Goal: Entertainment & Leisure: Browse casually

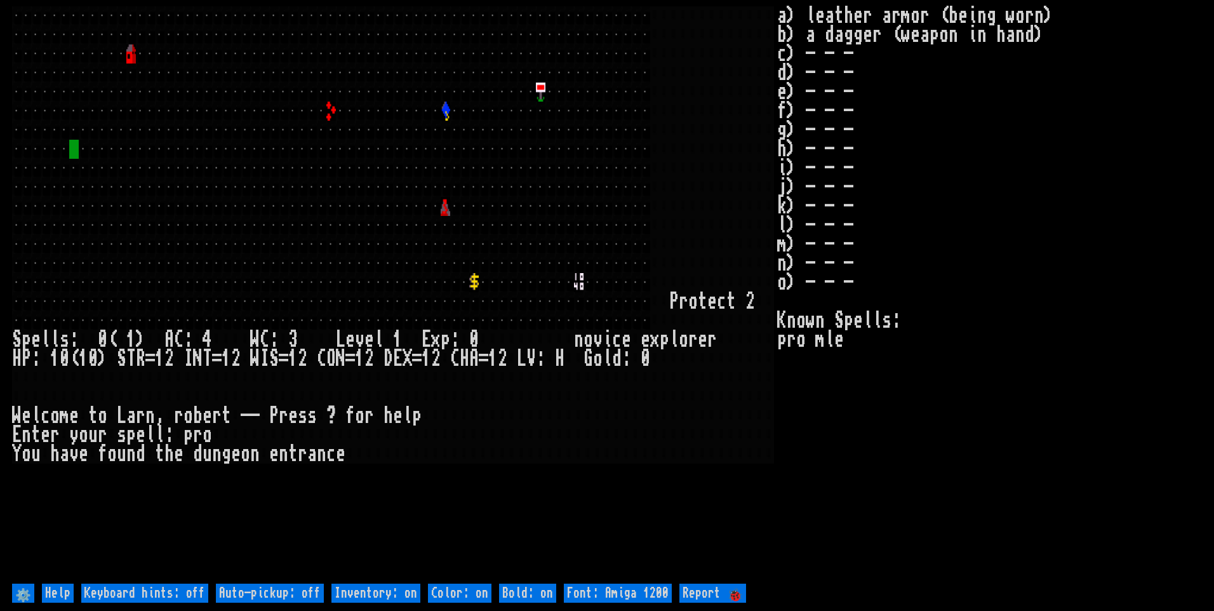
click at [316, 586] on off "Auto-pickup: off" at bounding box center [270, 593] width 108 height 19
type off "Auto-pickup: on"
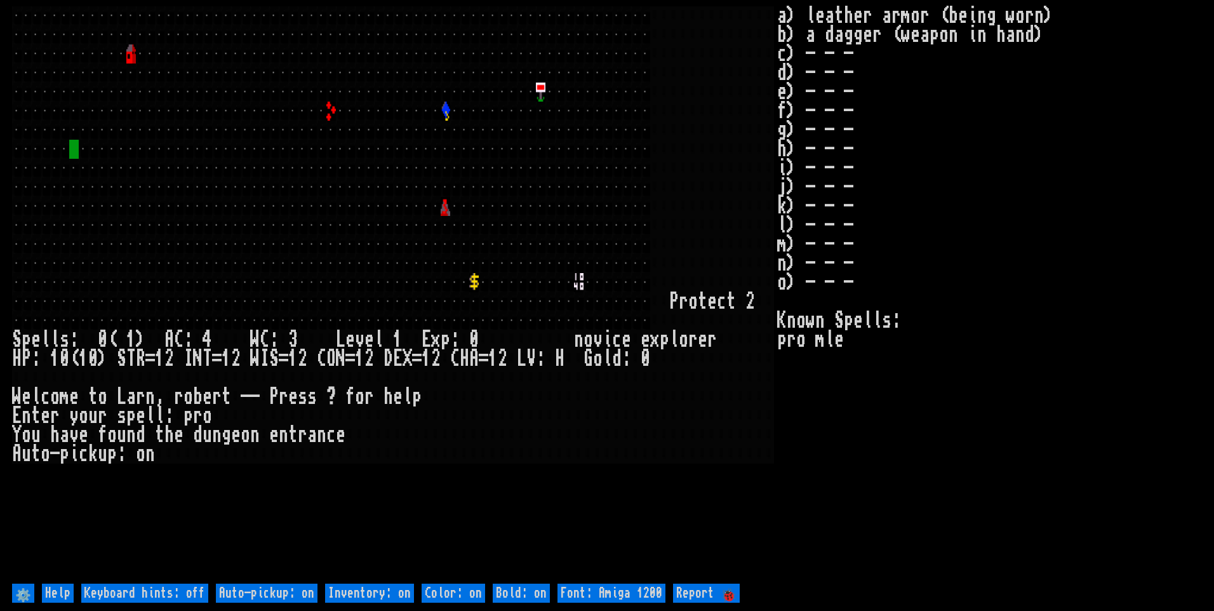
click at [367, 598] on on "Inventory: on" at bounding box center [369, 593] width 89 height 19
type on "Inventory: off"
